Goal: Information Seeking & Learning: Understand process/instructions

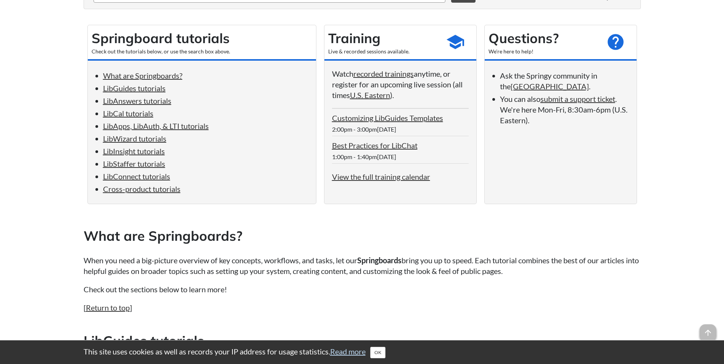
scroll to position [115, 0]
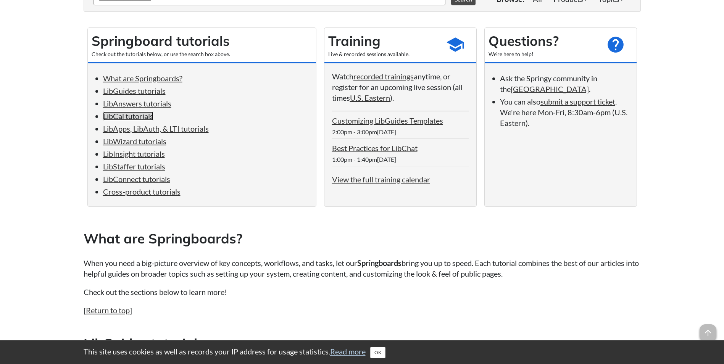
click at [142, 116] on link "LibCal tutorials" at bounding box center [128, 115] width 50 height 9
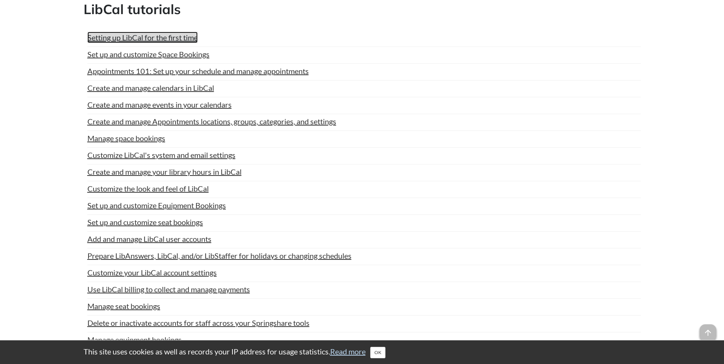
click at [121, 40] on link "Setting up LibCal for the first time" at bounding box center [142, 37] width 110 height 11
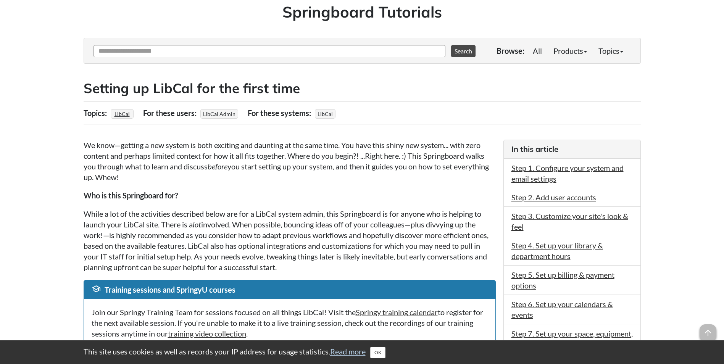
scroll to position [76, 0]
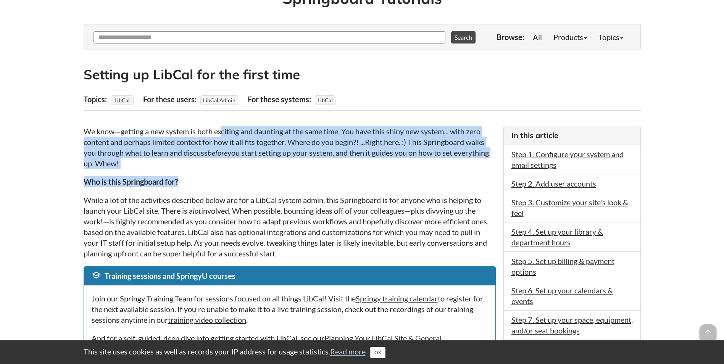
drag, startPoint x: 225, startPoint y: 122, endPoint x: 229, endPoint y: 175, distance: 53.2
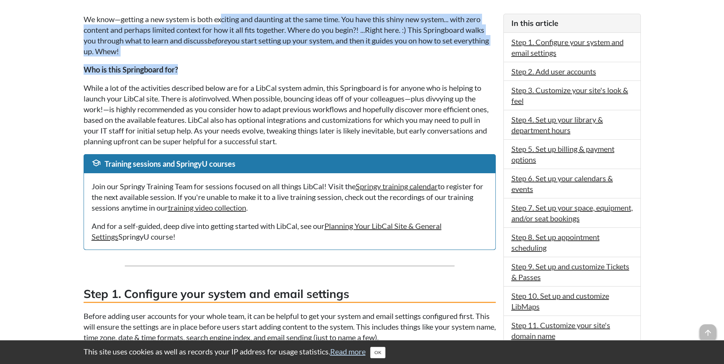
scroll to position [229, 0]
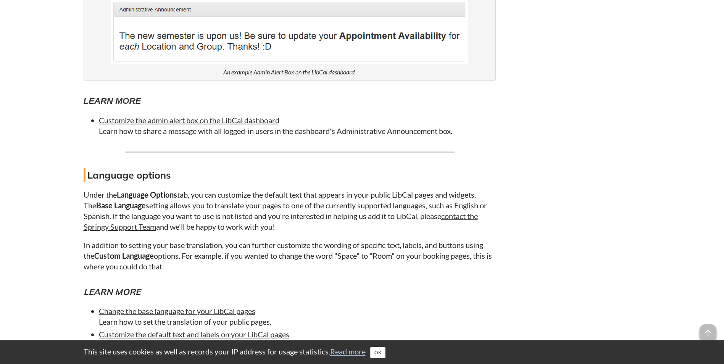
scroll to position [1222, 0]
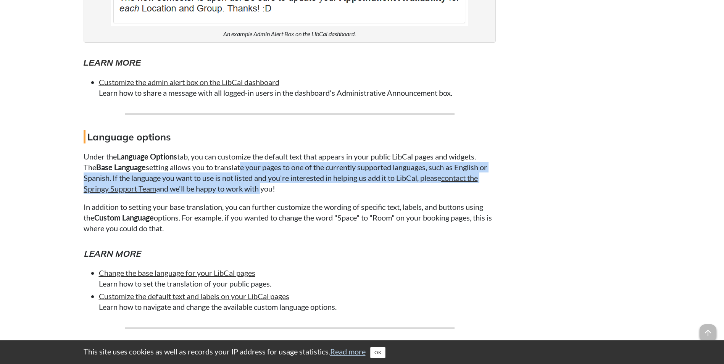
drag, startPoint x: 241, startPoint y: 171, endPoint x: 260, endPoint y: 194, distance: 29.5
click at [260, 194] on p "Under the Language Options tab, you can customize the default text that appears…" at bounding box center [290, 172] width 412 height 43
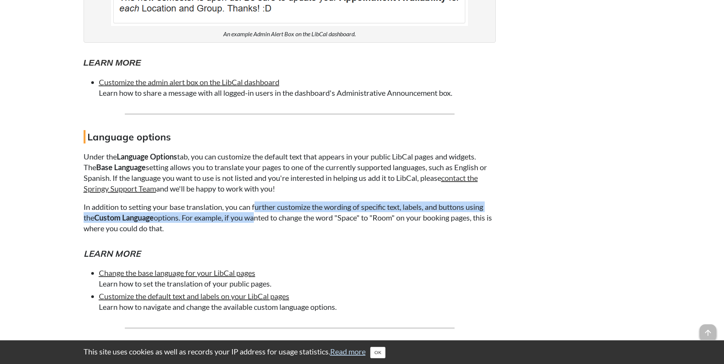
drag, startPoint x: 260, startPoint y: 194, endPoint x: 257, endPoint y: 207, distance: 14.1
click at [257, 207] on p "In addition to setting your base translation, you can further customize the wor…" at bounding box center [290, 218] width 412 height 32
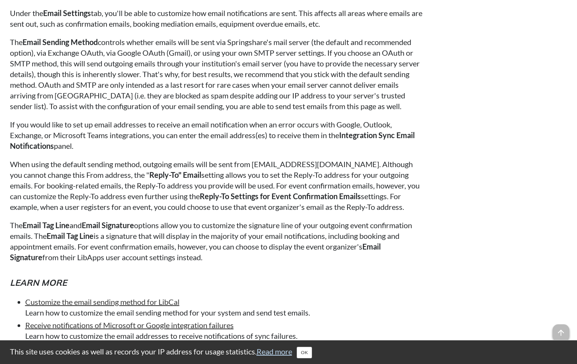
scroll to position [2519, 0]
